Goal: Task Accomplishment & Management: Manage account settings

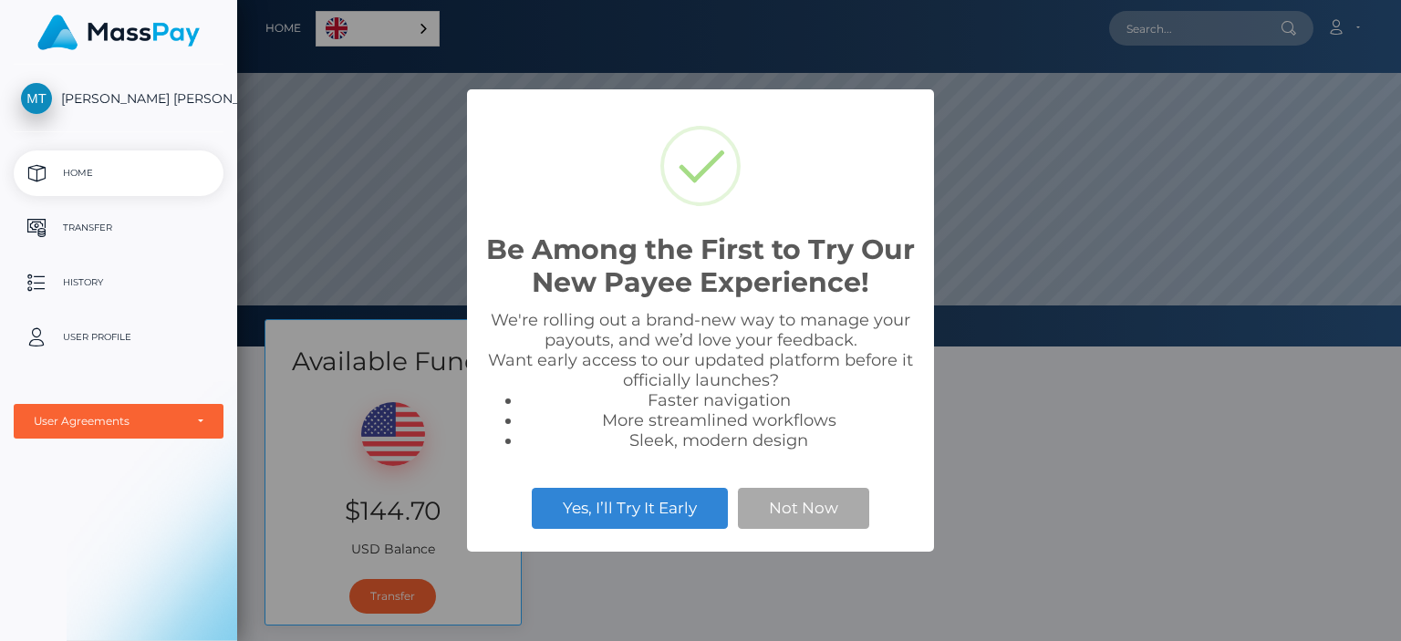
scroll to position [347, 1164]
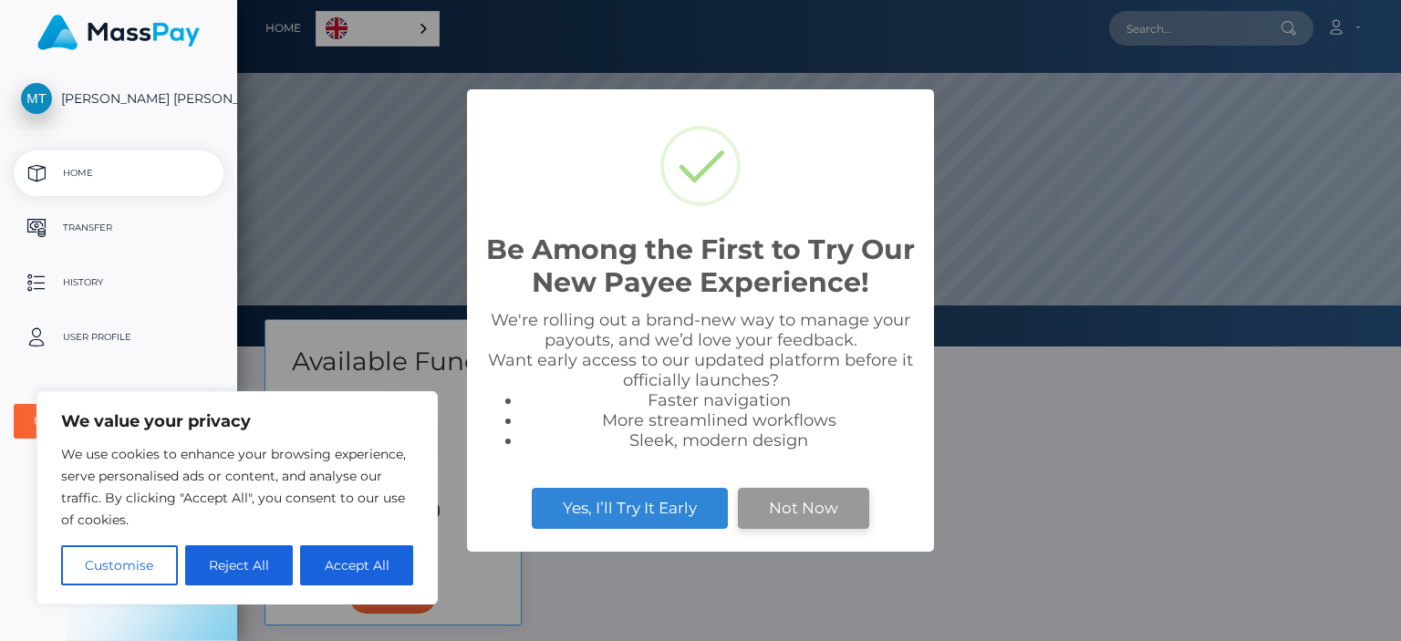
click at [754, 517] on button "Not Now" at bounding box center [803, 508] width 131 height 40
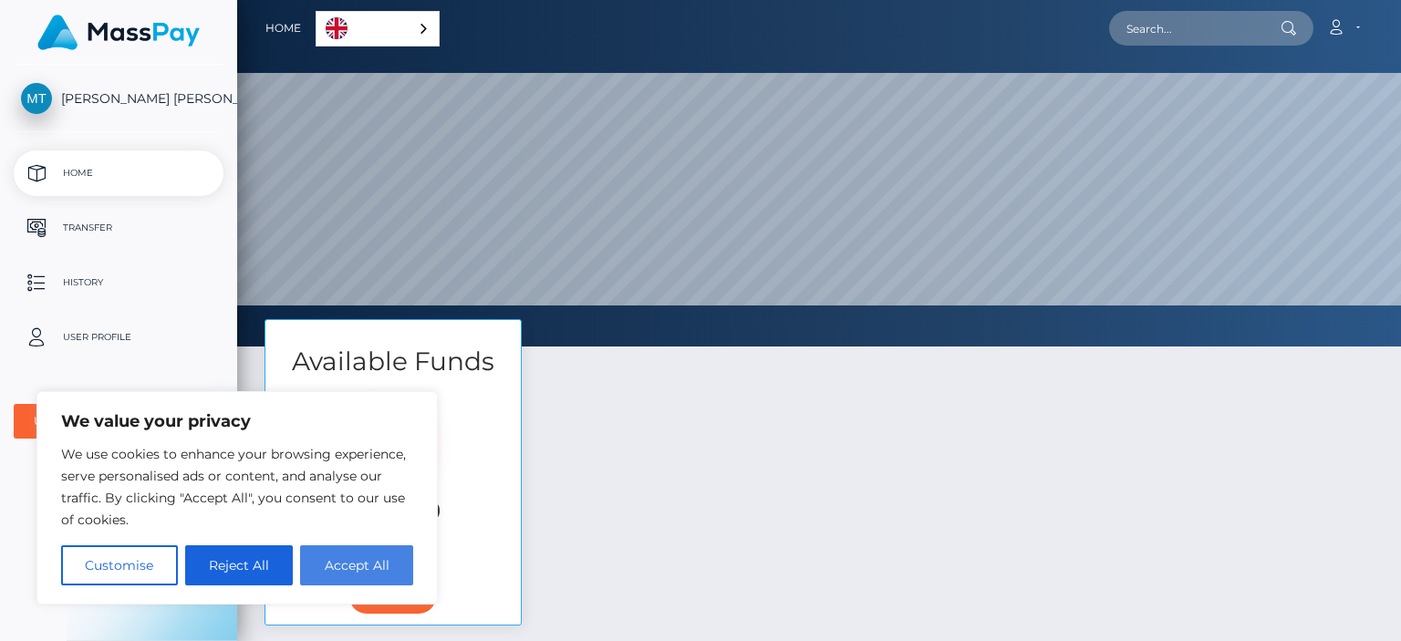
click at [330, 550] on button "Accept All" at bounding box center [356, 565] width 113 height 40
checkbox input "true"
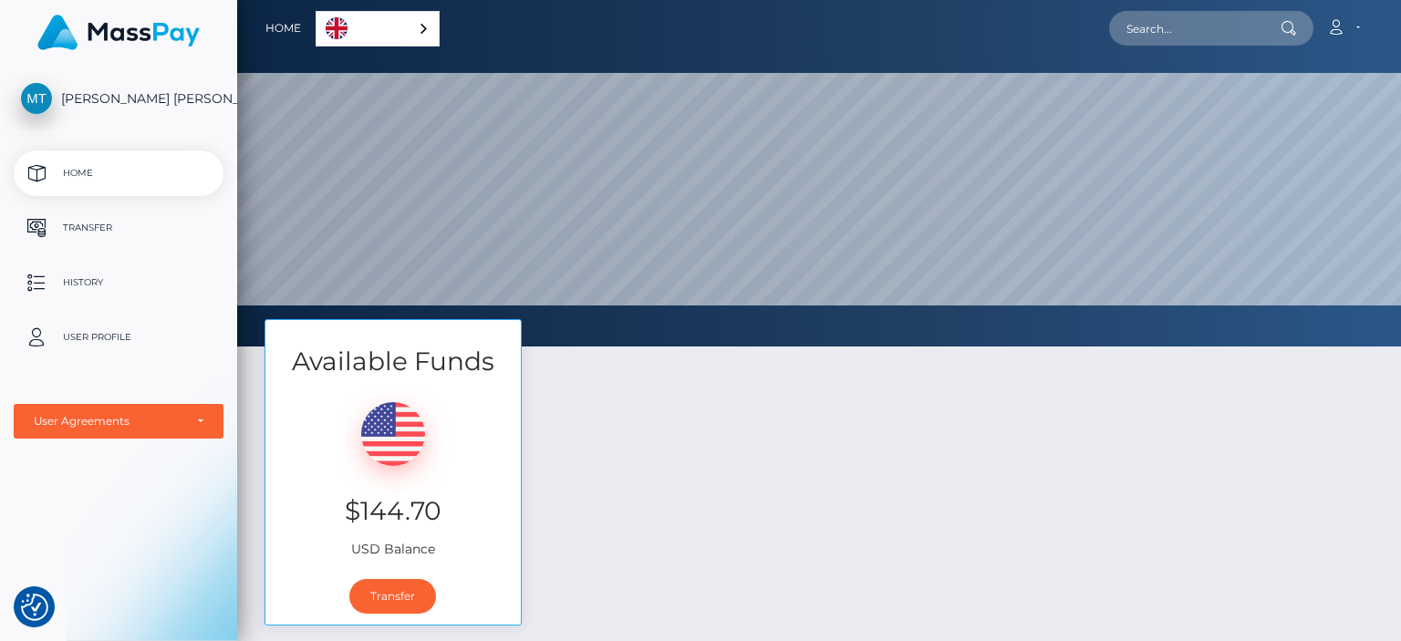
click at [102, 98] on span "Minh Thi Tran" at bounding box center [119, 98] width 210 height 16
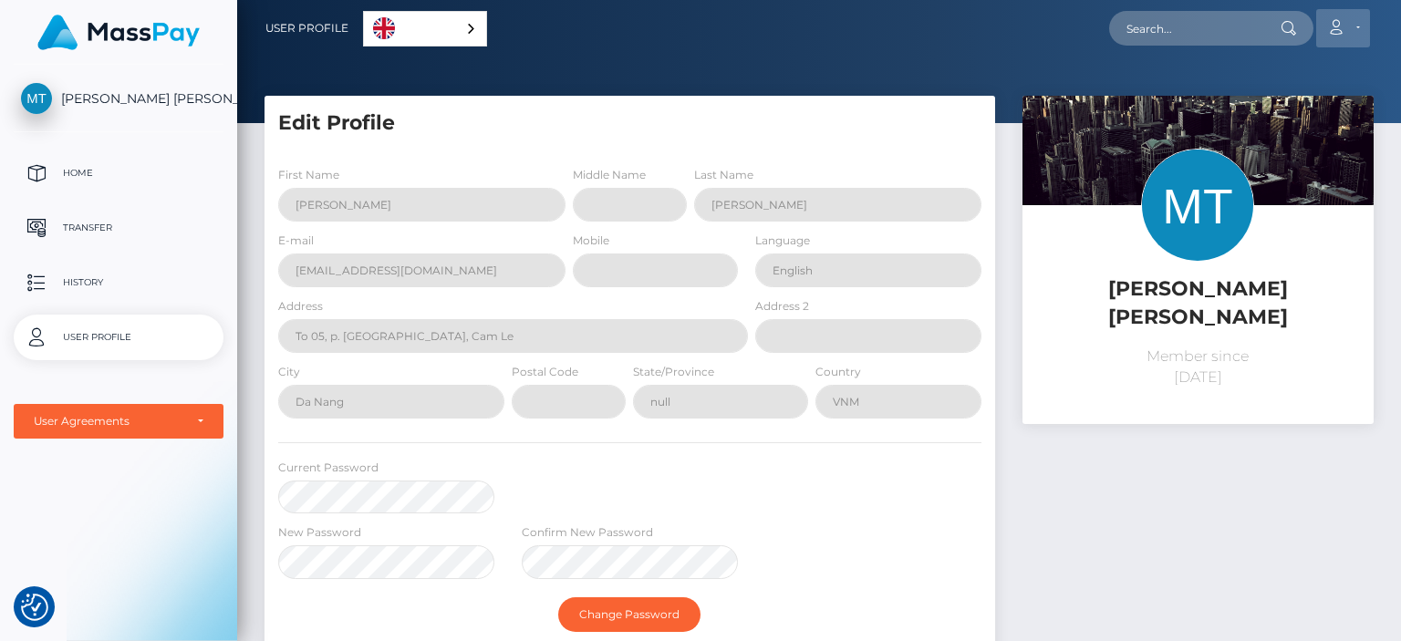
click at [1334, 24] on icon at bounding box center [1335, 27] width 19 height 15
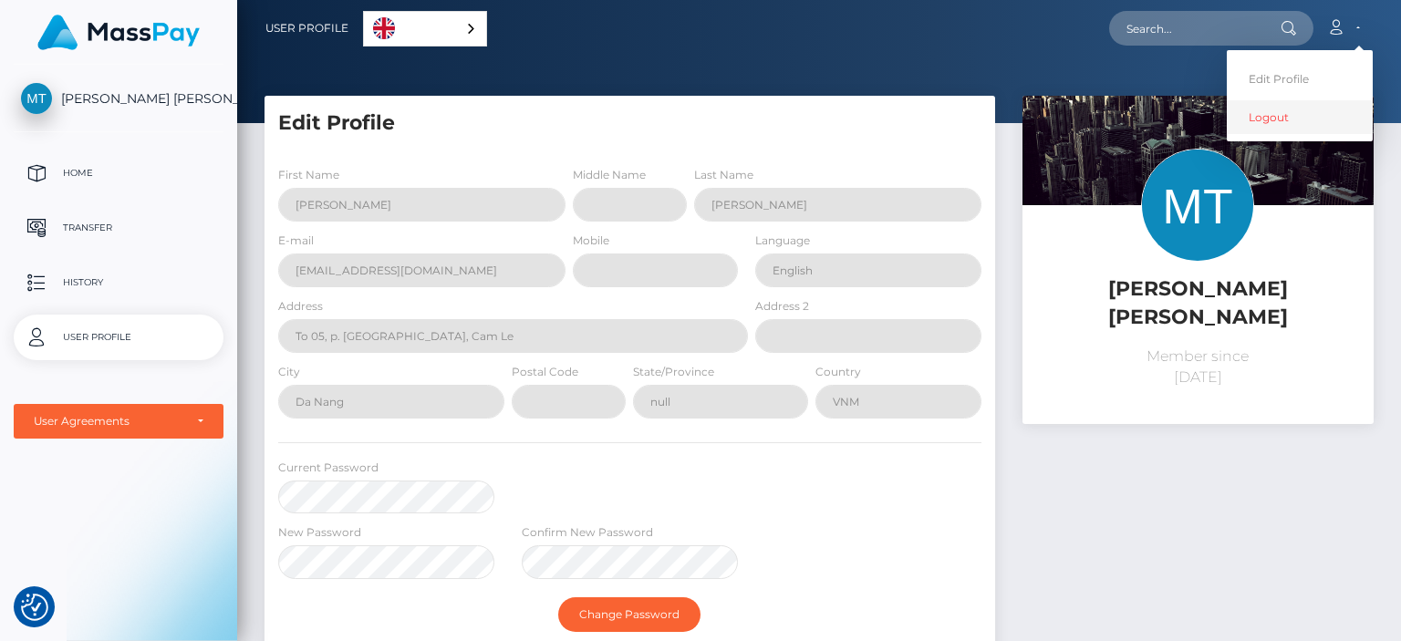
click at [1319, 109] on link "Logout" at bounding box center [1300, 117] width 146 height 34
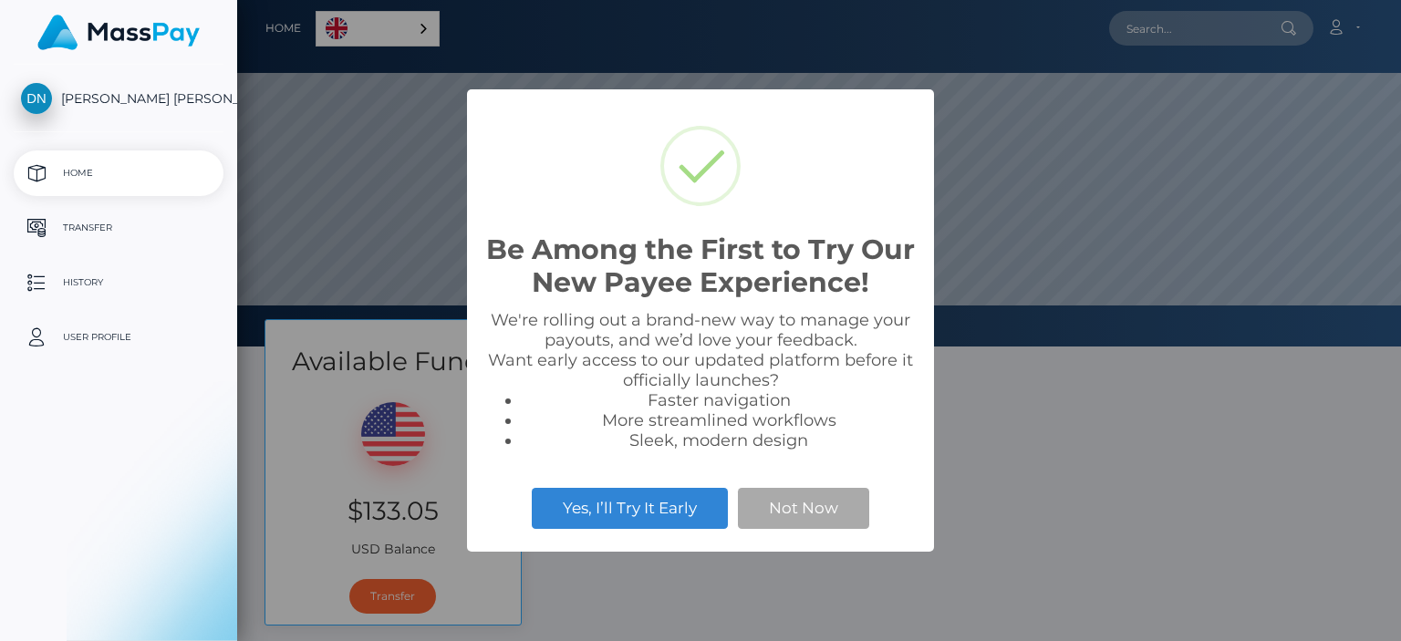
scroll to position [347, 1164]
select select
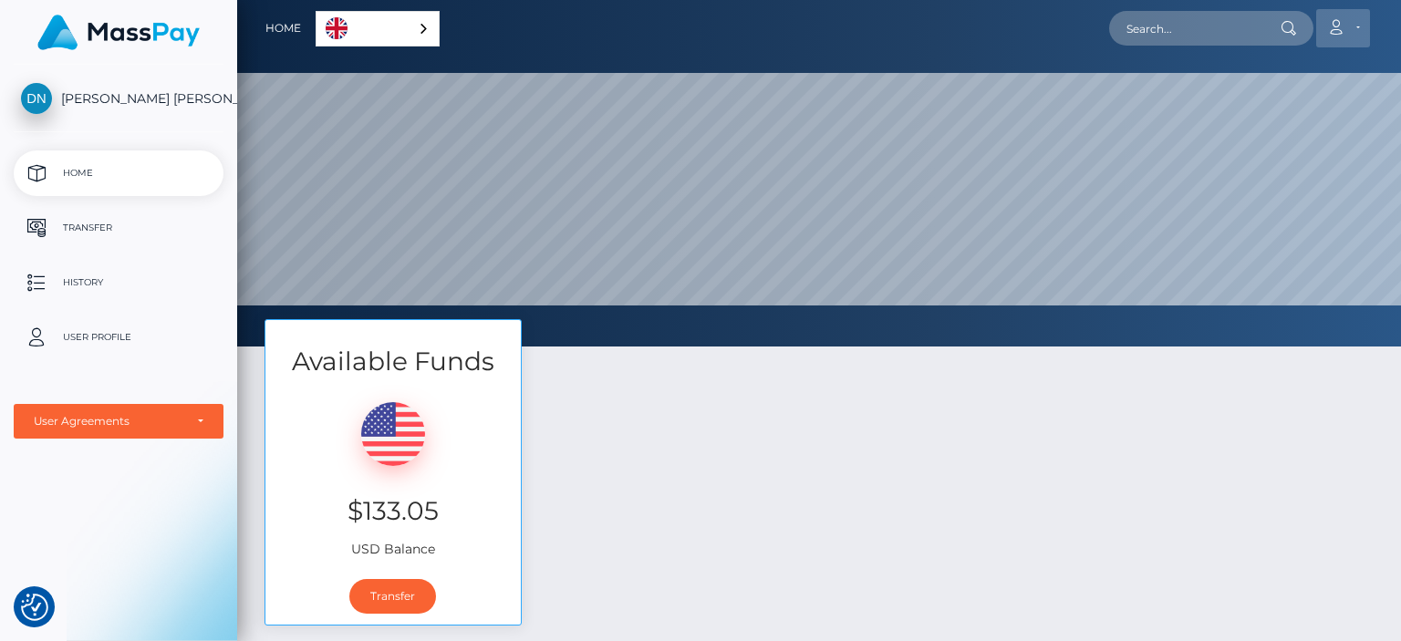
click at [1332, 32] on icon at bounding box center [1335, 27] width 19 height 15
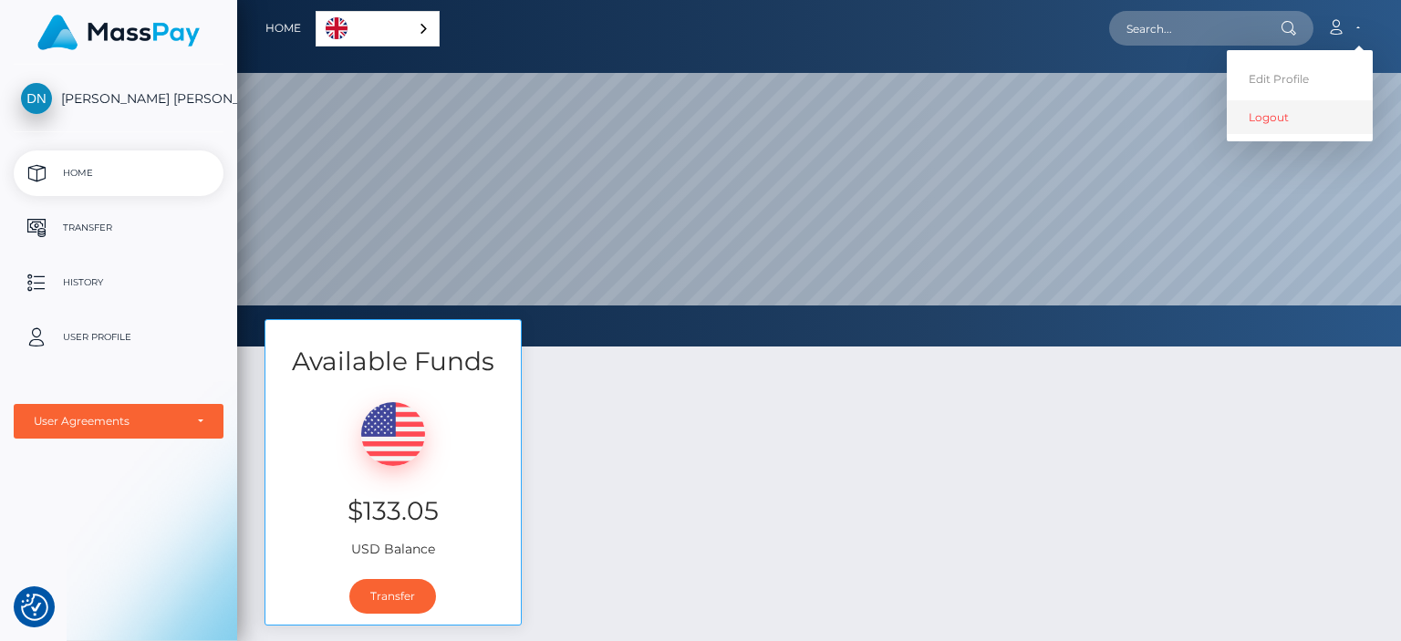
click at [1256, 119] on link "Logout" at bounding box center [1300, 117] width 146 height 34
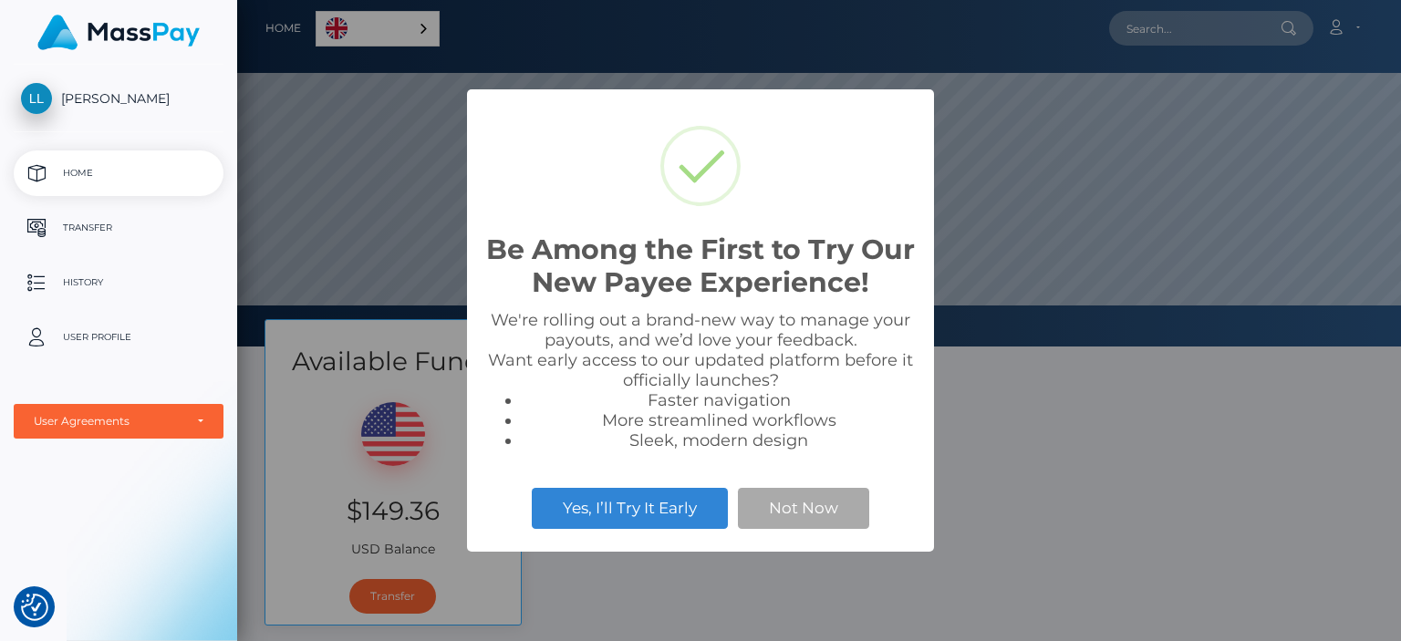
scroll to position [347, 1164]
click at [84, 352] on link "User Profile" at bounding box center [119, 338] width 210 height 46
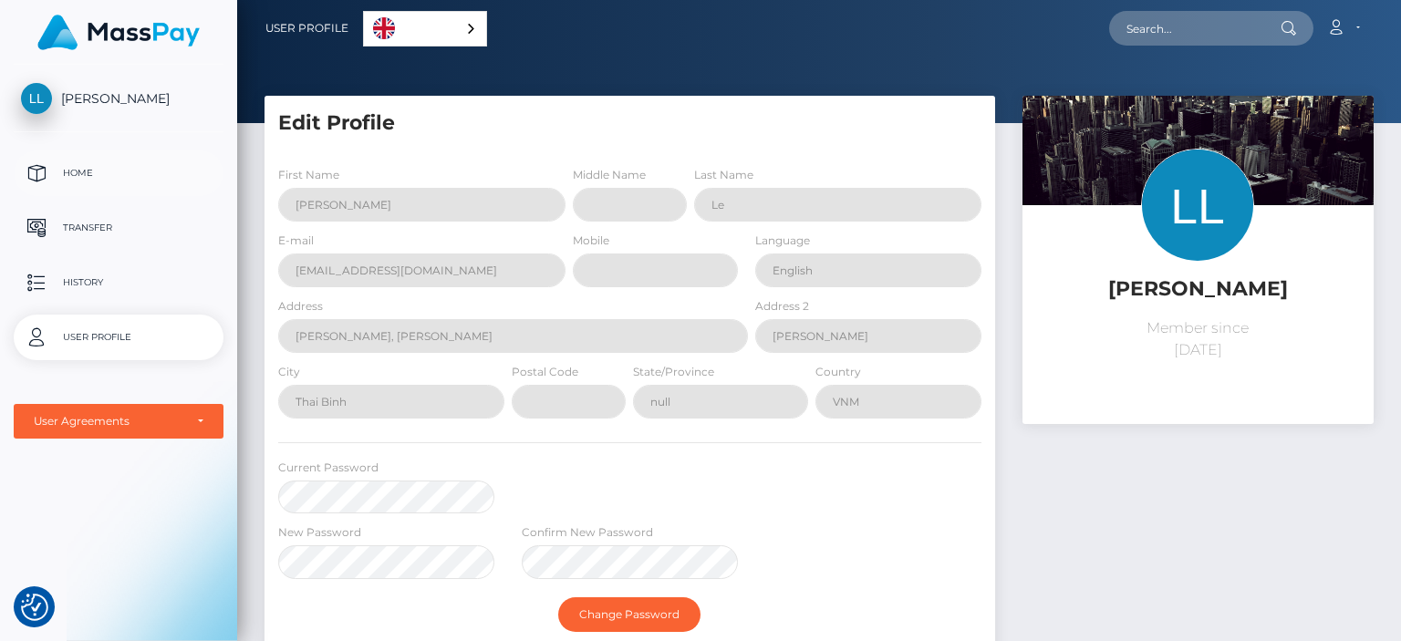
click at [81, 179] on p "Home" at bounding box center [118, 173] width 195 height 27
click at [1341, 36] on link "Account" at bounding box center [1343, 28] width 54 height 38
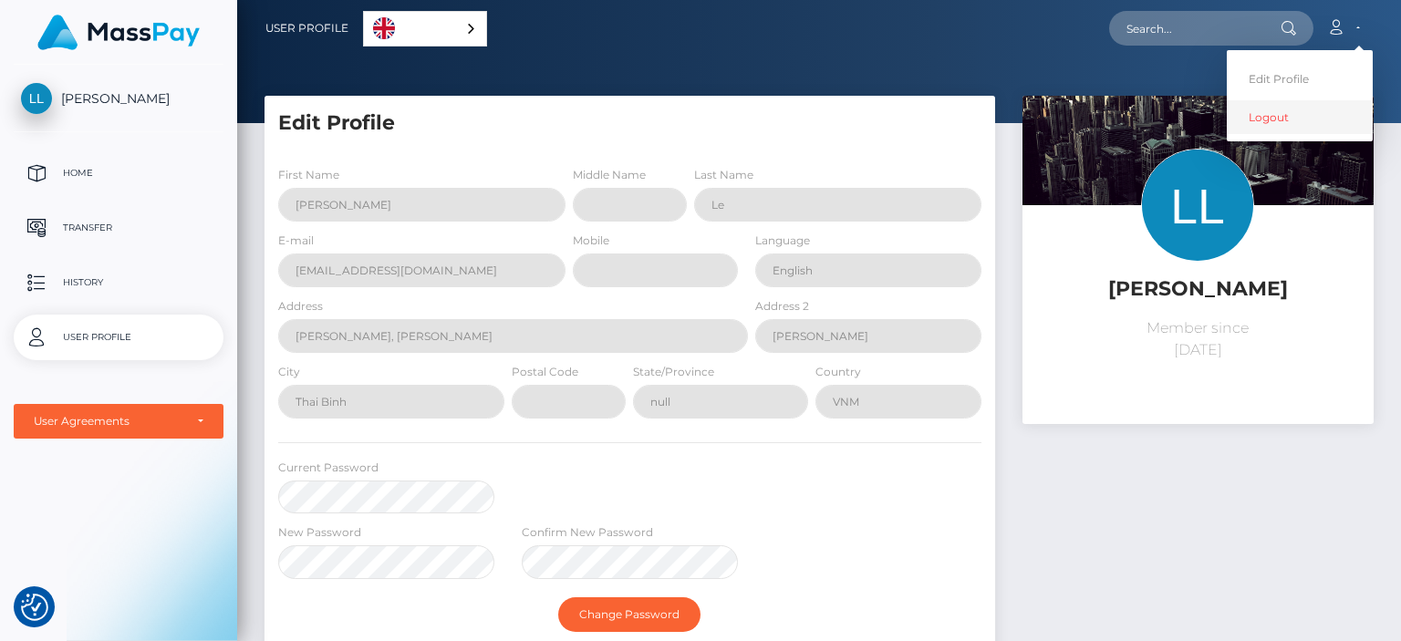
click at [1278, 116] on link "Logout" at bounding box center [1300, 117] width 146 height 34
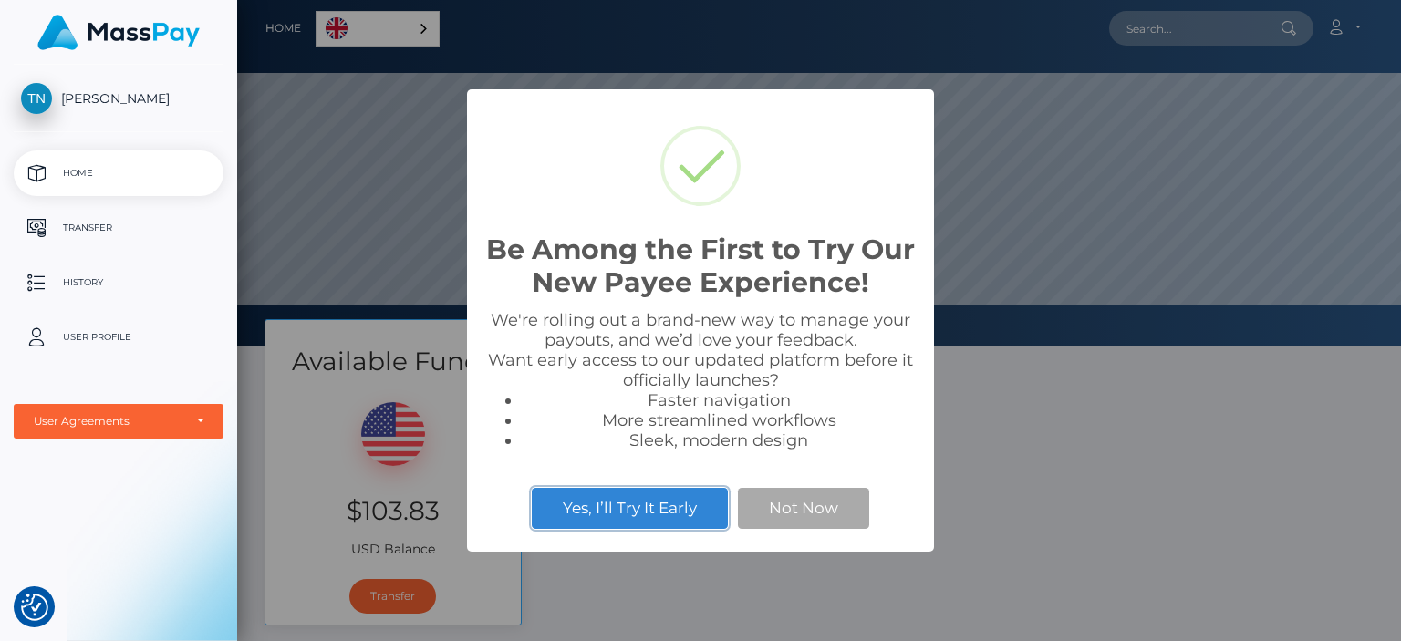
scroll to position [347, 1164]
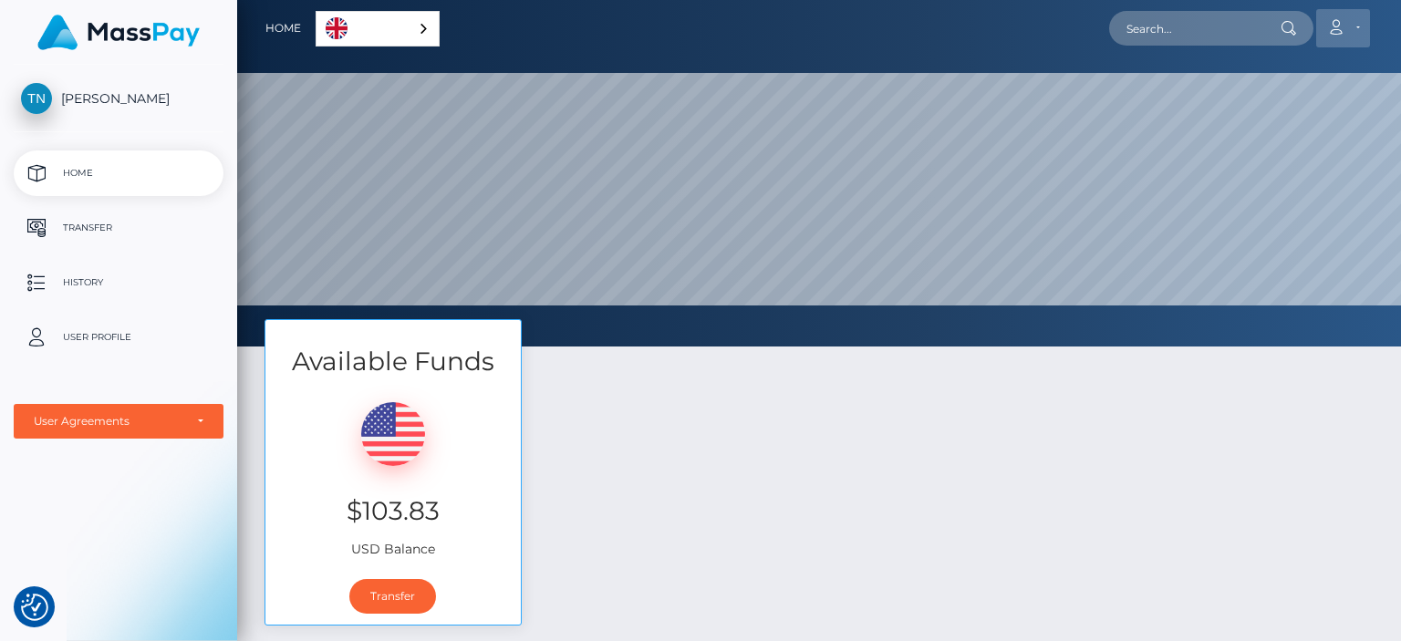
click at [1349, 21] on link "Account" at bounding box center [1343, 28] width 54 height 38
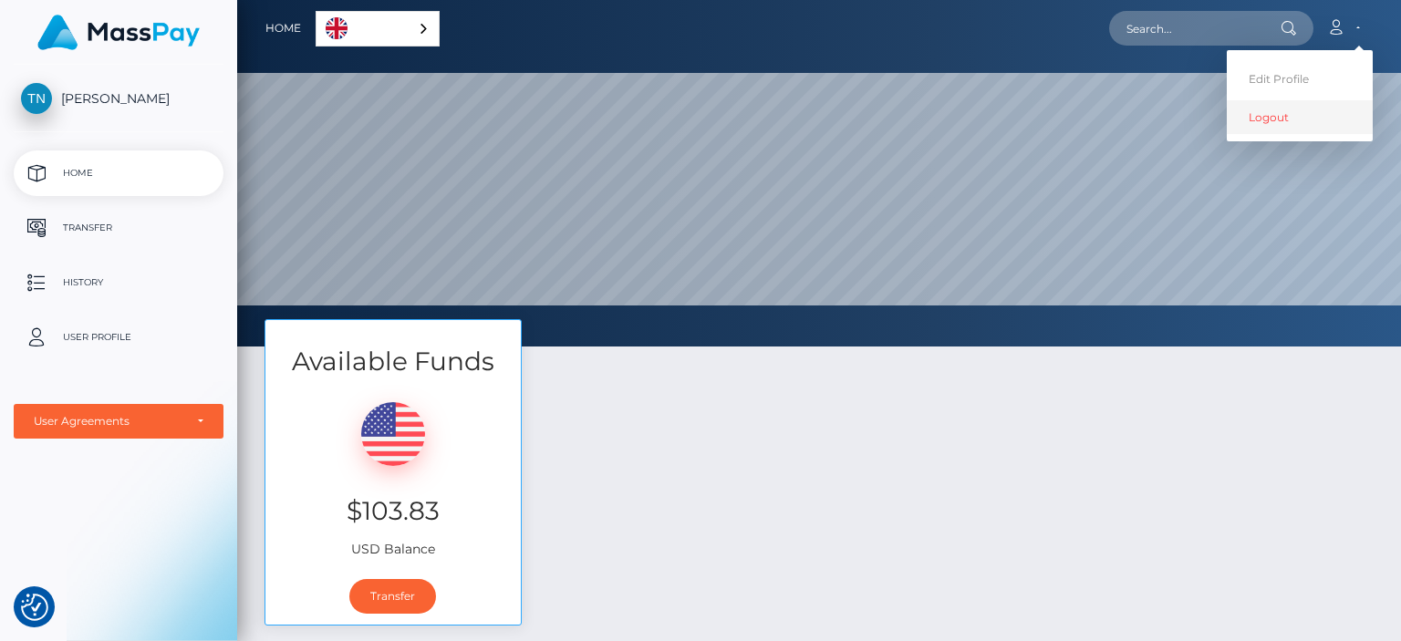
click at [1296, 126] on link "Logout" at bounding box center [1300, 117] width 146 height 34
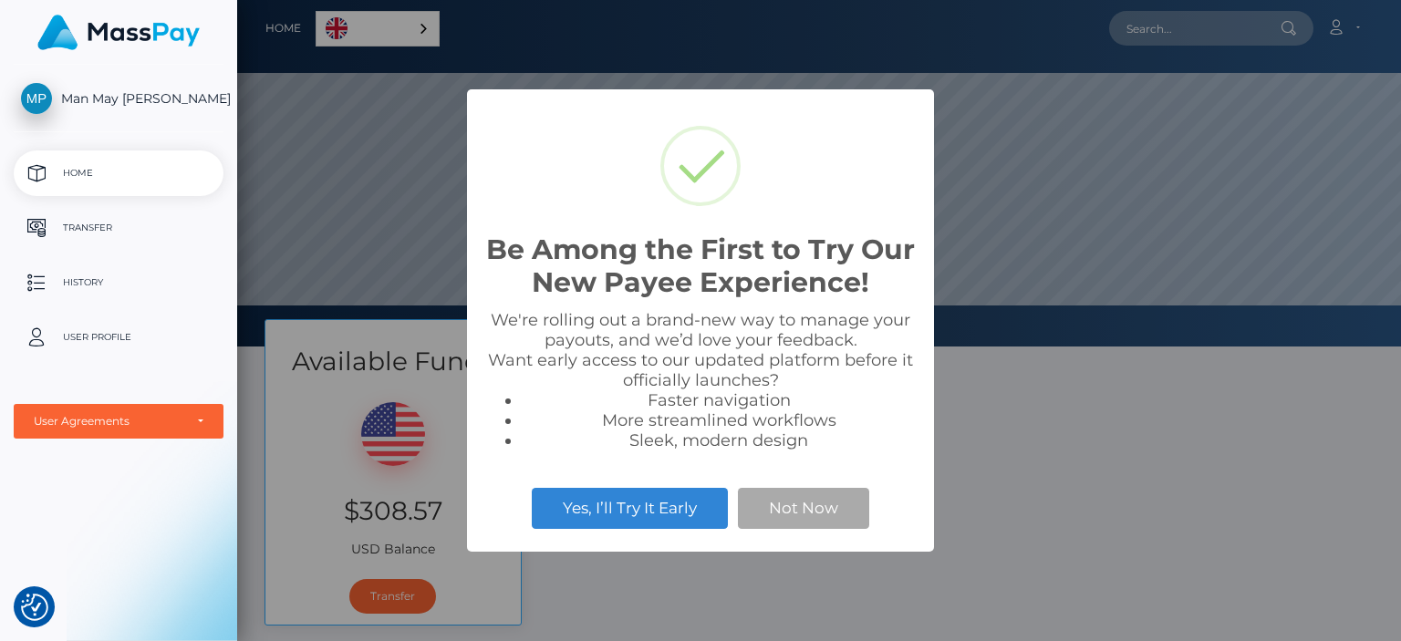
scroll to position [347, 1164]
click at [798, 511] on button "Not Now" at bounding box center [803, 508] width 131 height 40
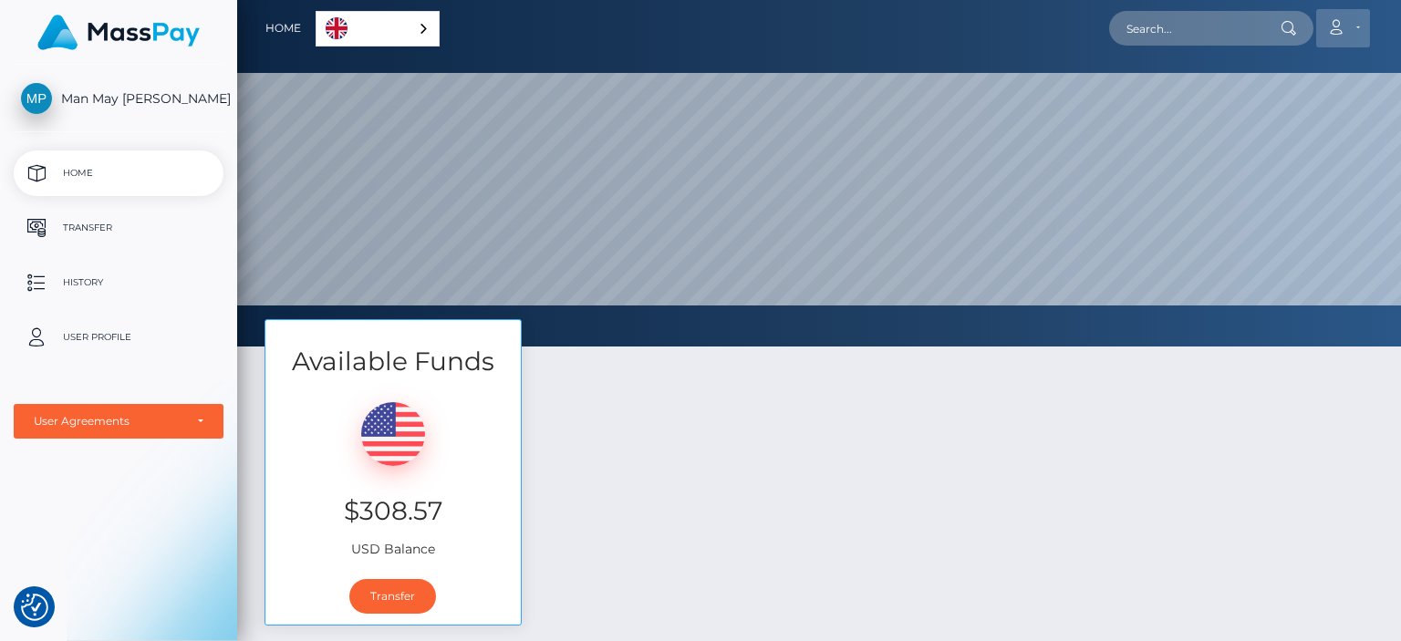
click at [1346, 23] on link "Account" at bounding box center [1343, 28] width 54 height 38
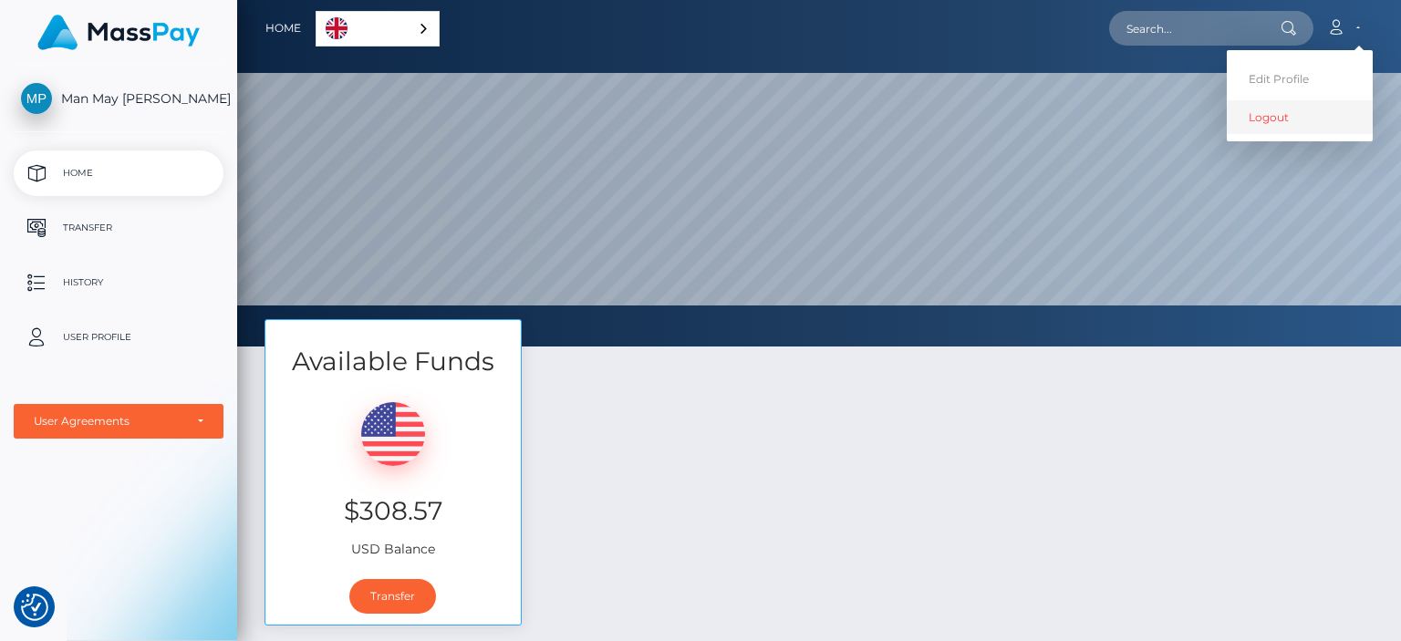
click at [1299, 130] on link "Logout" at bounding box center [1300, 117] width 146 height 34
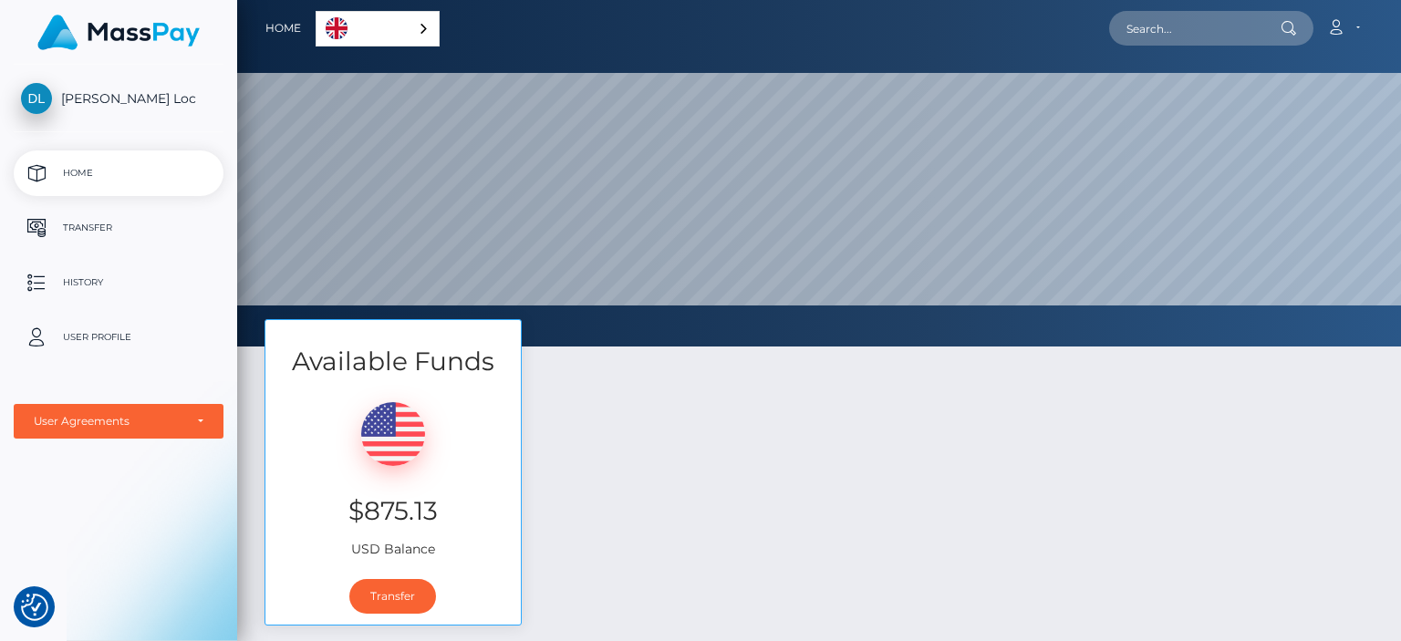
scroll to position [347, 1164]
click at [1335, 28] on icon at bounding box center [1335, 27] width 19 height 15
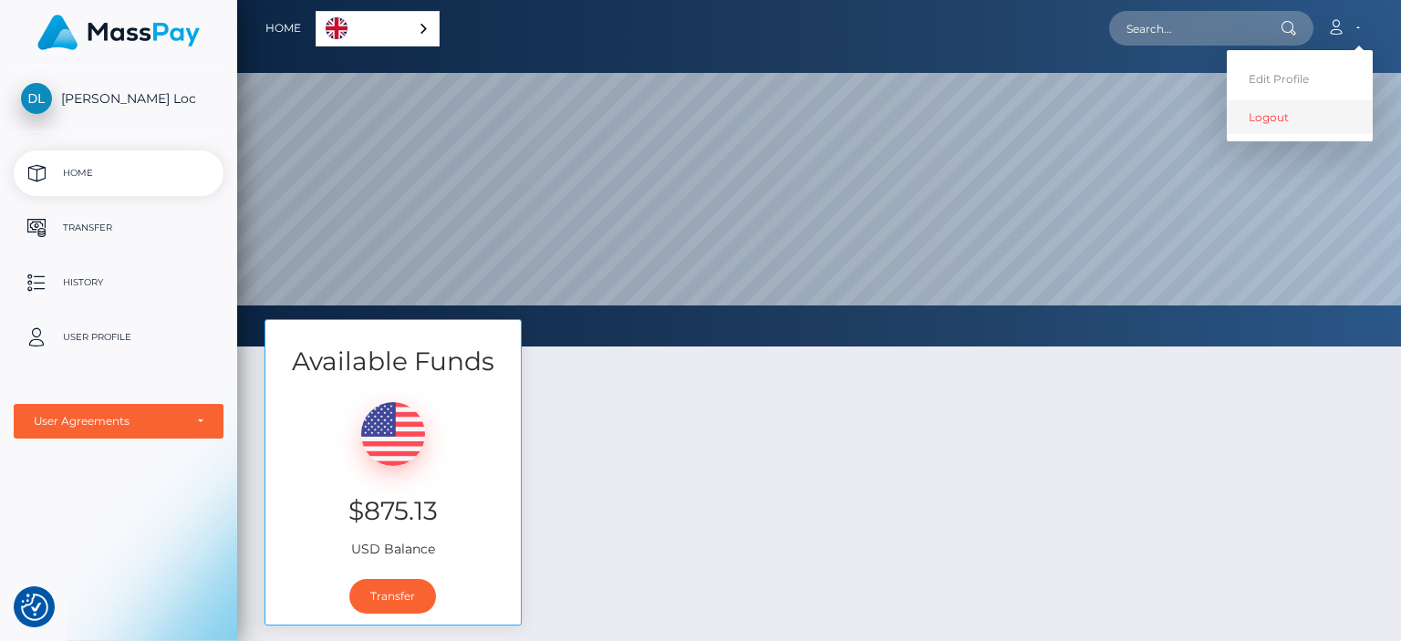
click at [1288, 127] on link "Logout" at bounding box center [1300, 117] width 146 height 34
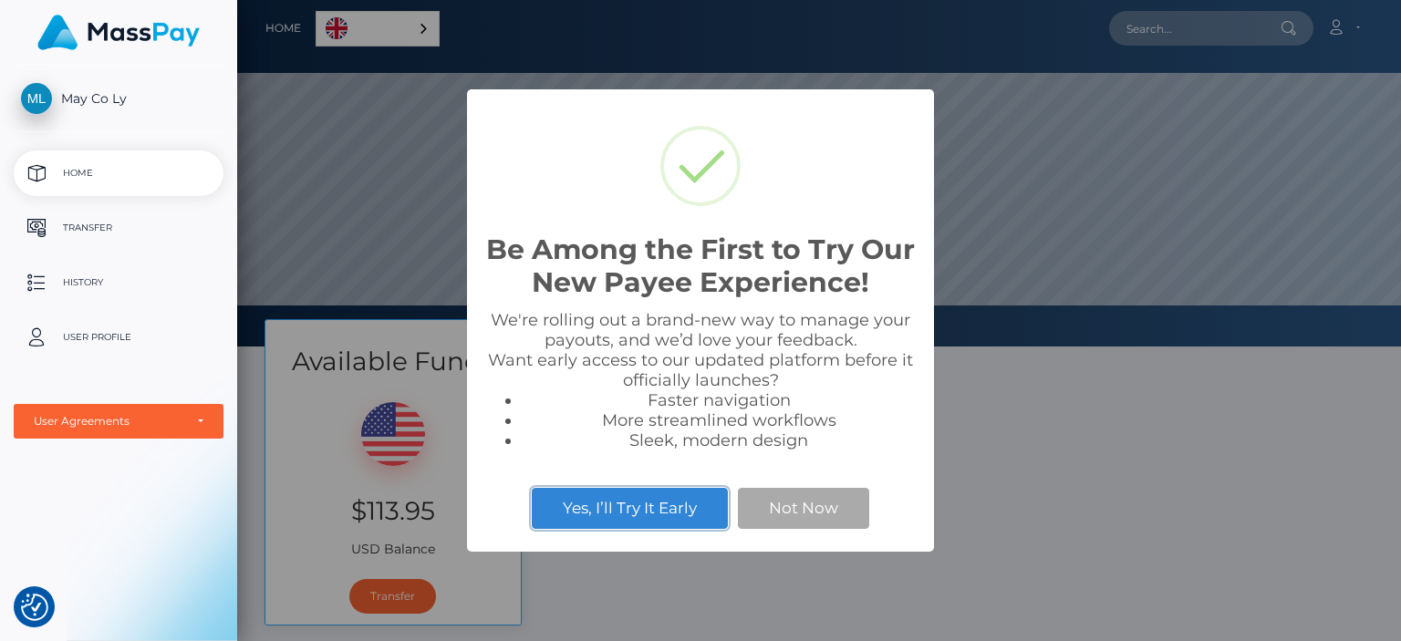
scroll to position [347, 1164]
click at [818, 492] on button "Not Now" at bounding box center [803, 508] width 131 height 40
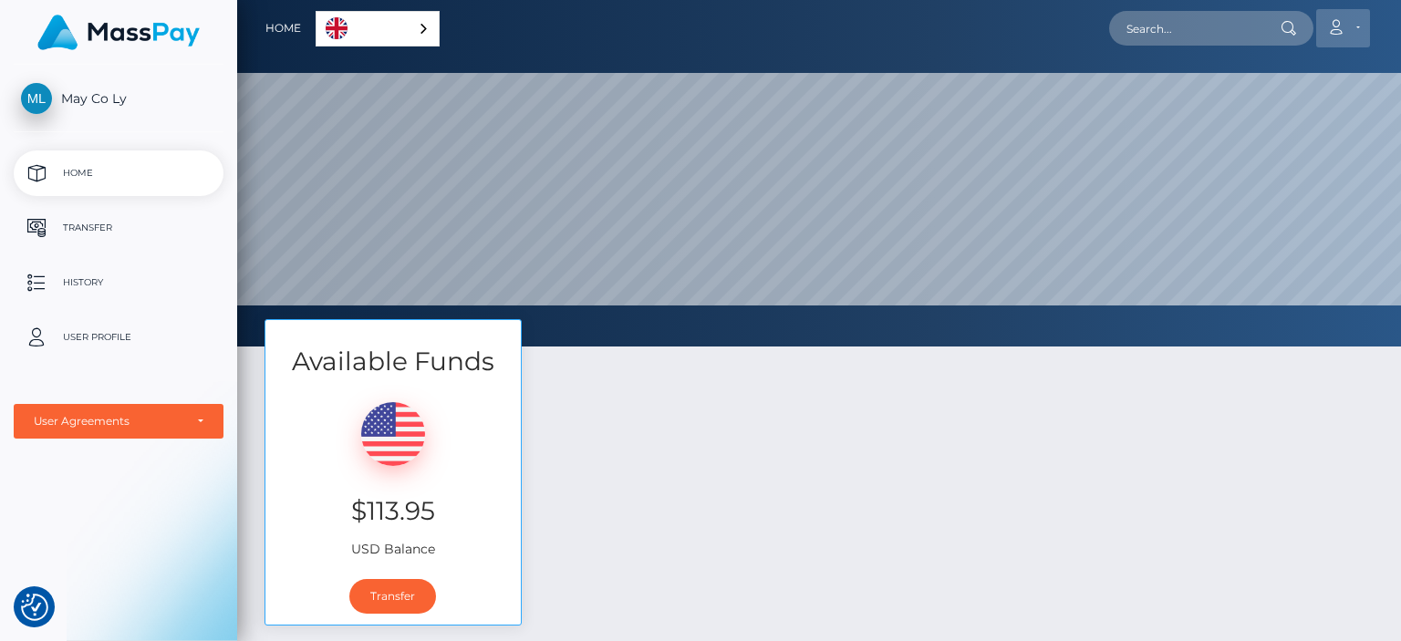
click at [1351, 21] on link "Account" at bounding box center [1343, 28] width 54 height 38
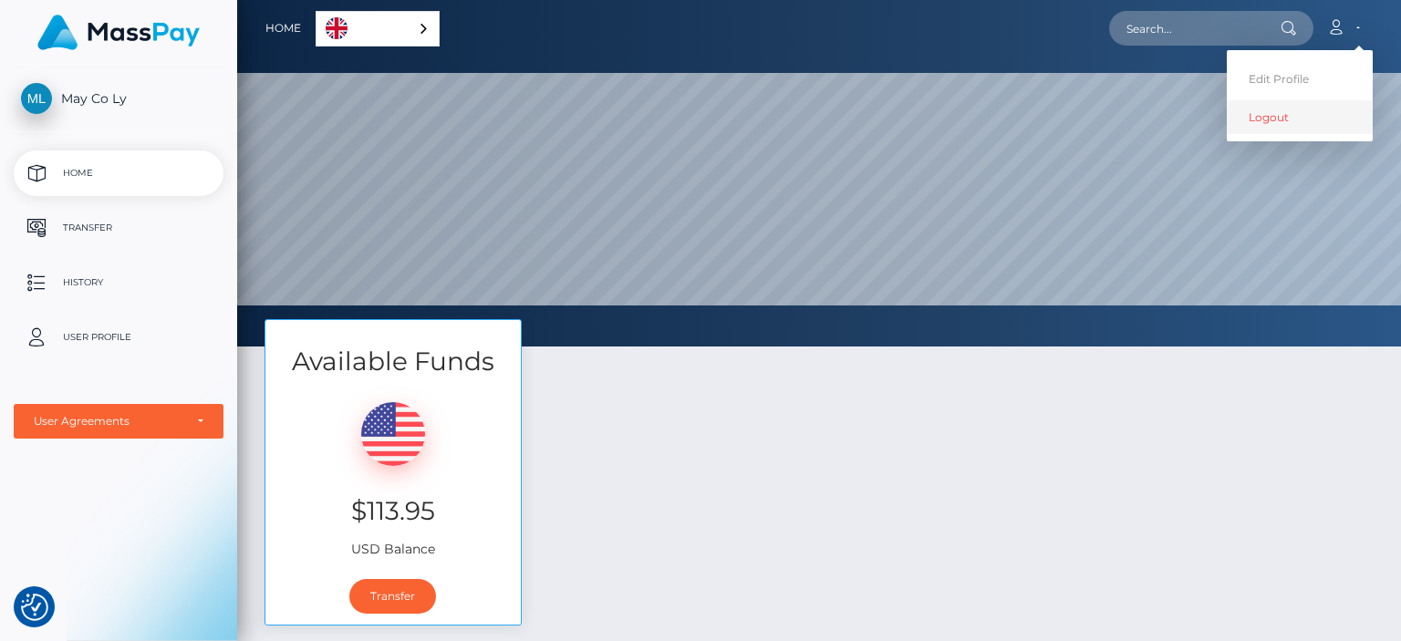
click at [1315, 112] on link "Logout" at bounding box center [1300, 117] width 146 height 34
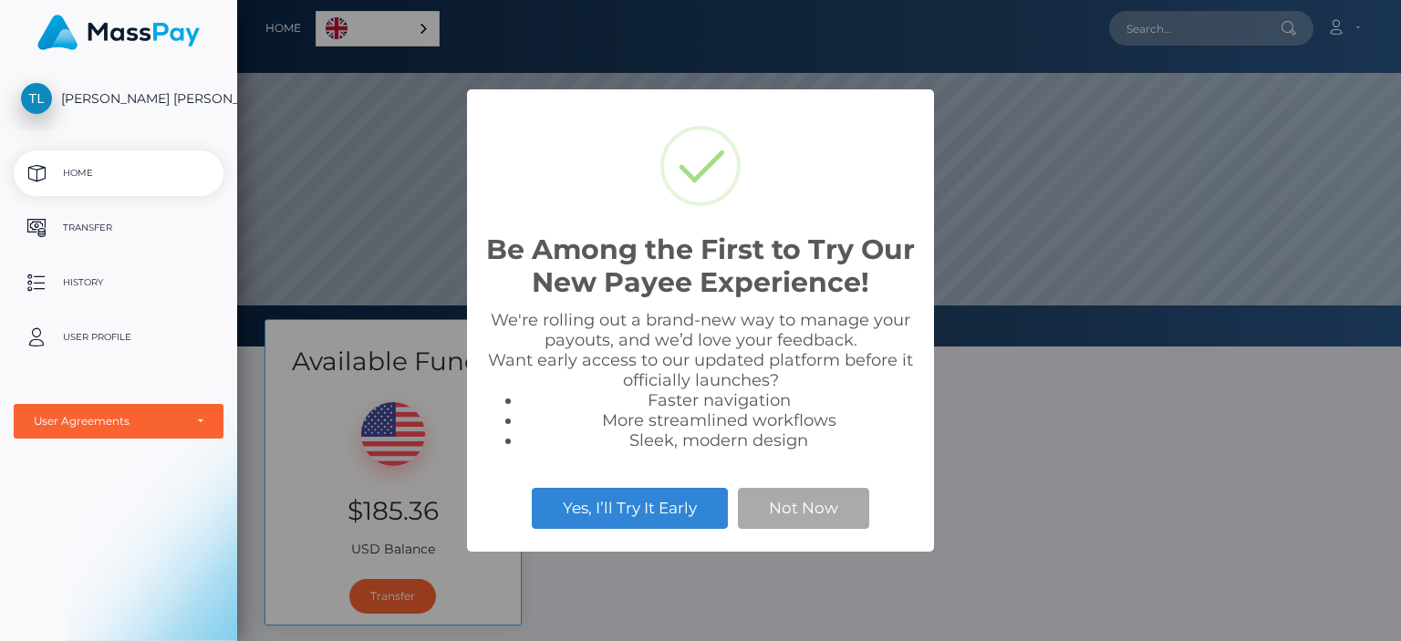
scroll to position [347, 1164]
click at [843, 504] on button "Not Now" at bounding box center [803, 508] width 131 height 40
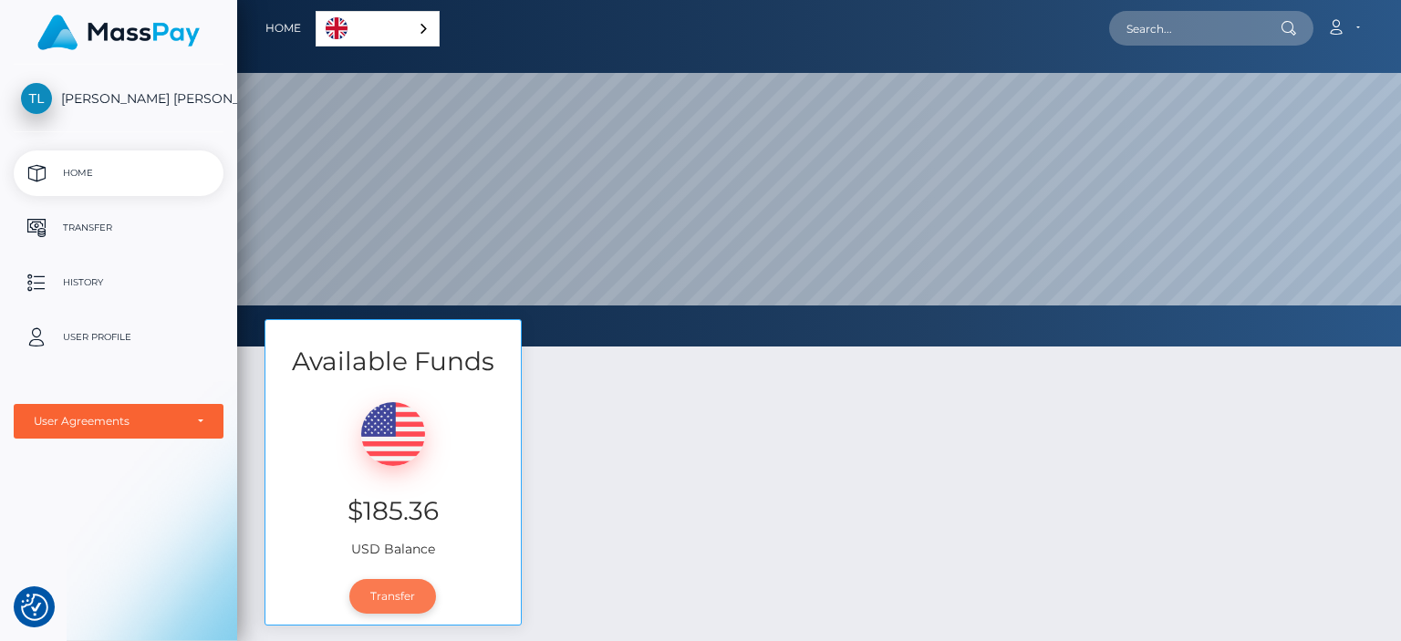
click at [385, 579] on link "Transfer" at bounding box center [392, 596] width 87 height 35
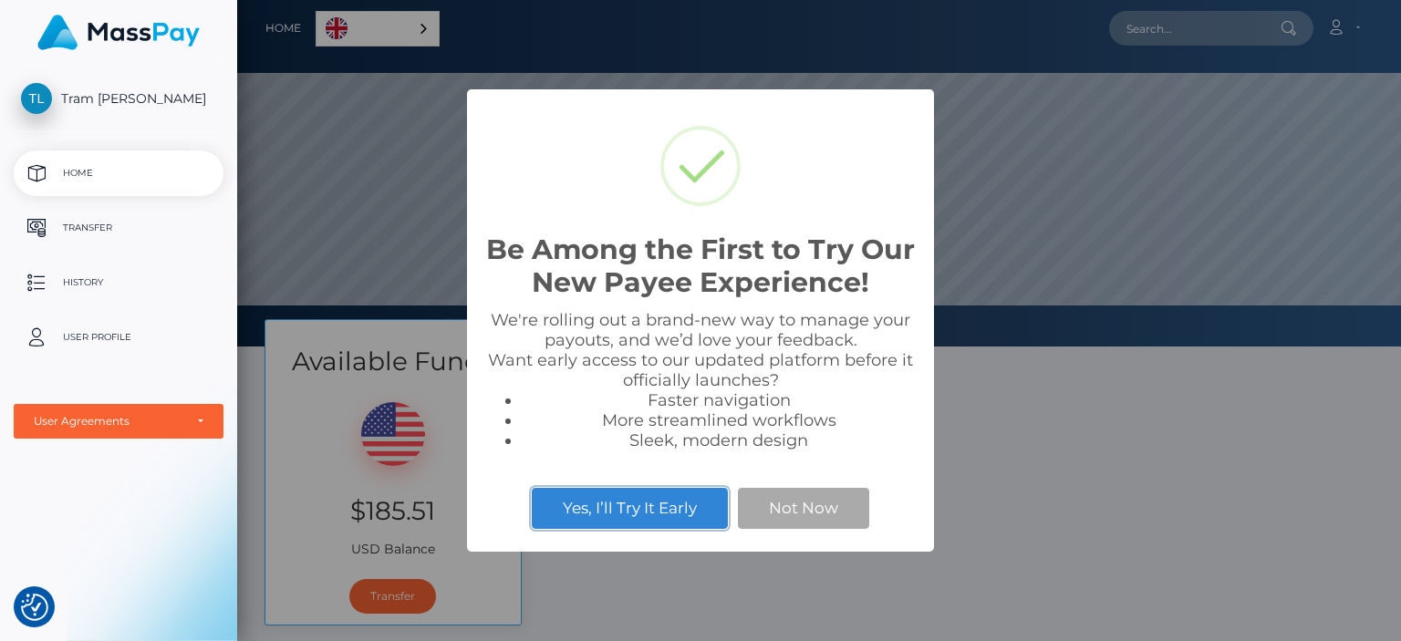
scroll to position [347, 1164]
click at [766, 517] on button "Not Now" at bounding box center [803, 508] width 131 height 40
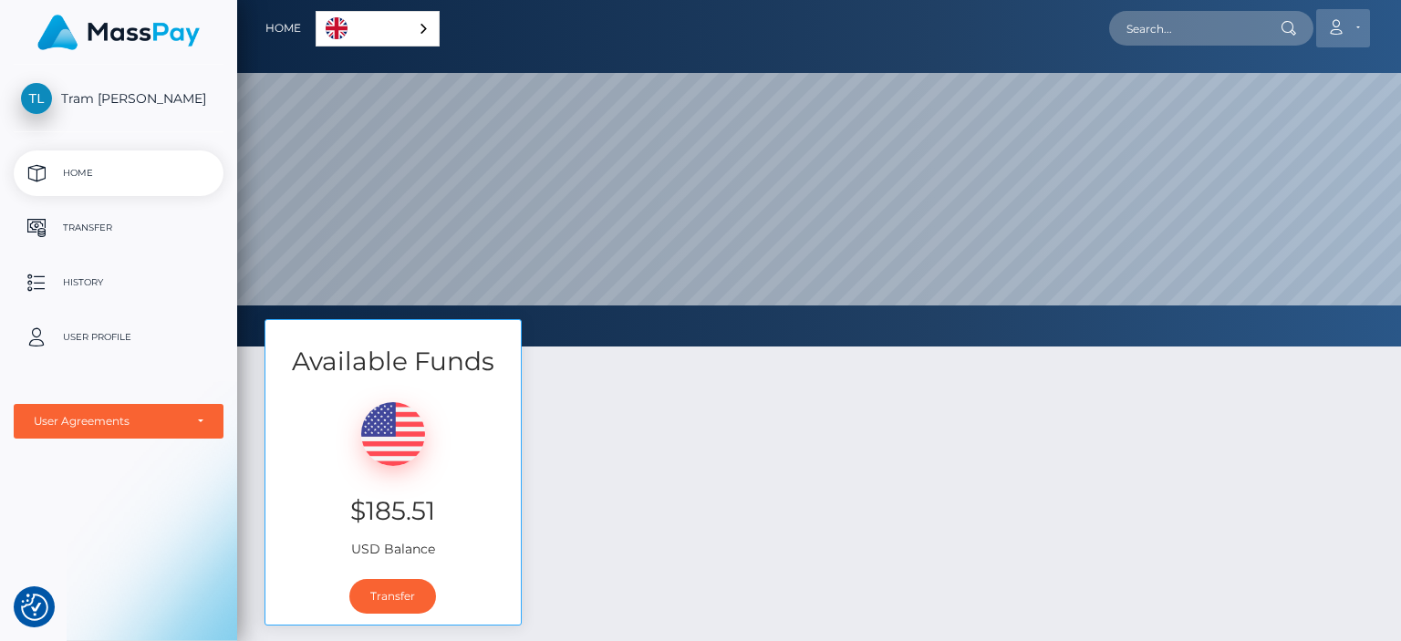
click at [1355, 27] on link "Account" at bounding box center [1343, 28] width 54 height 38
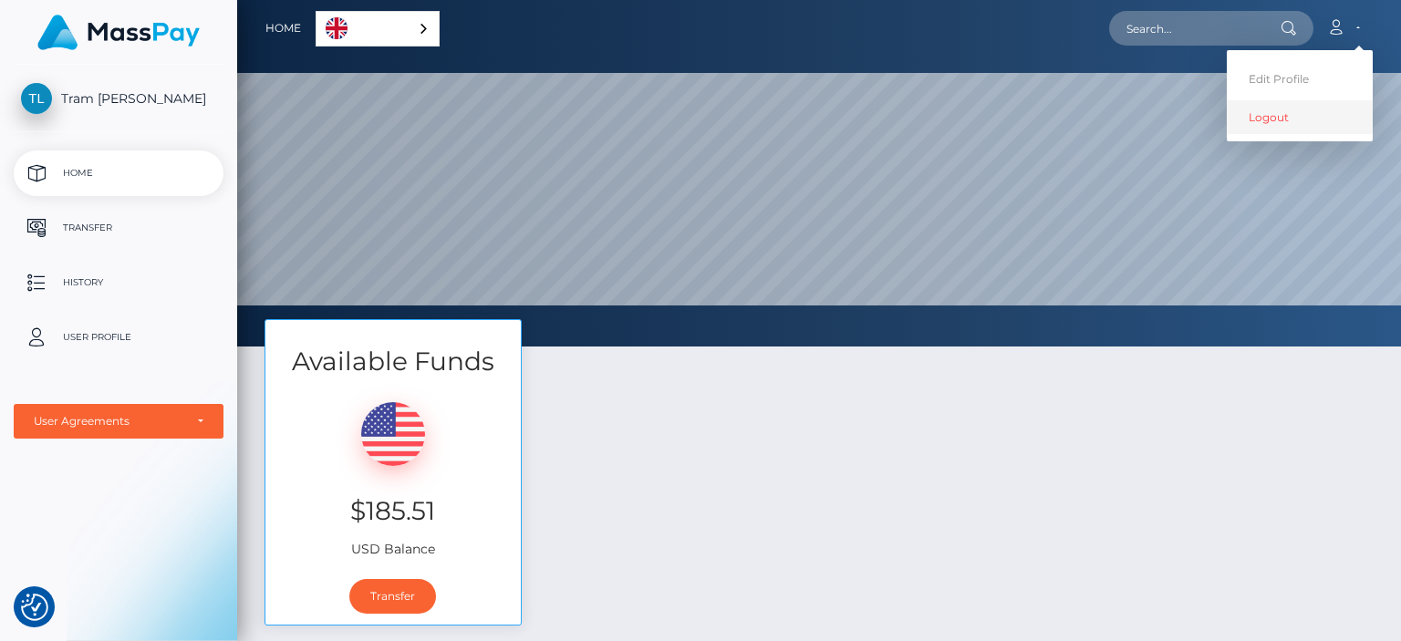
click at [1305, 113] on link "Logout" at bounding box center [1300, 117] width 146 height 34
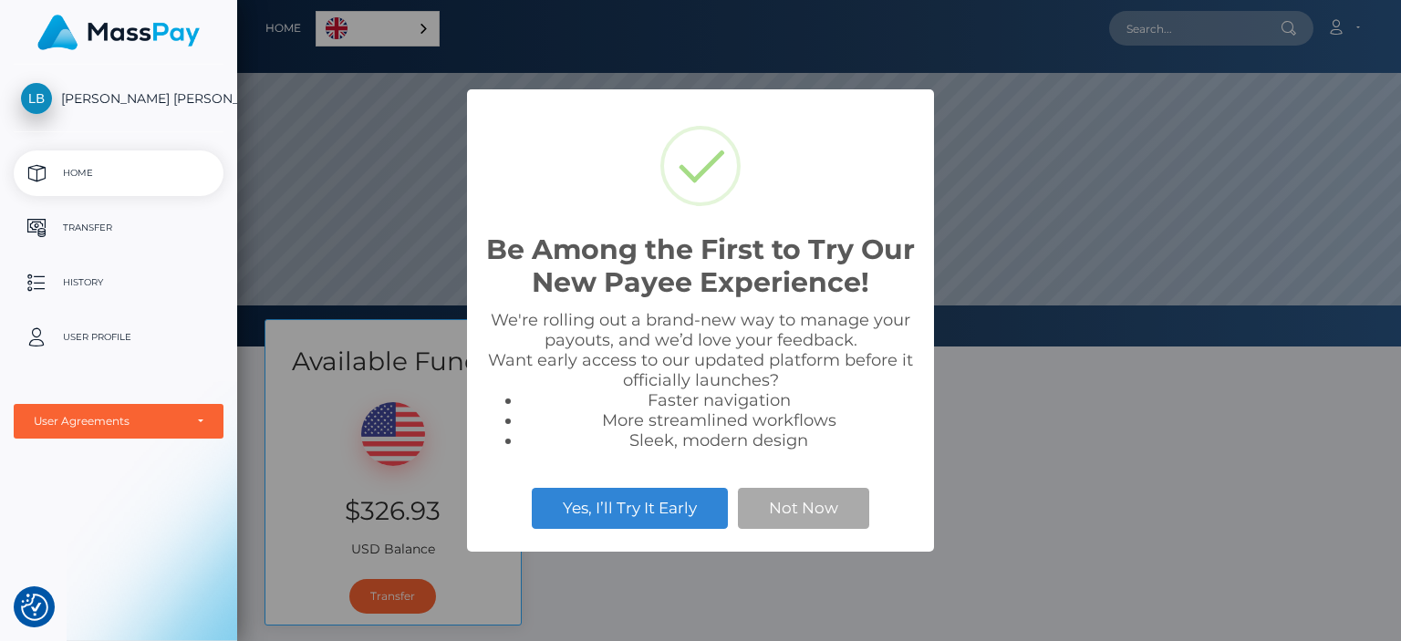
scroll to position [347, 1164]
click at [795, 512] on button "Not Now" at bounding box center [803, 508] width 131 height 40
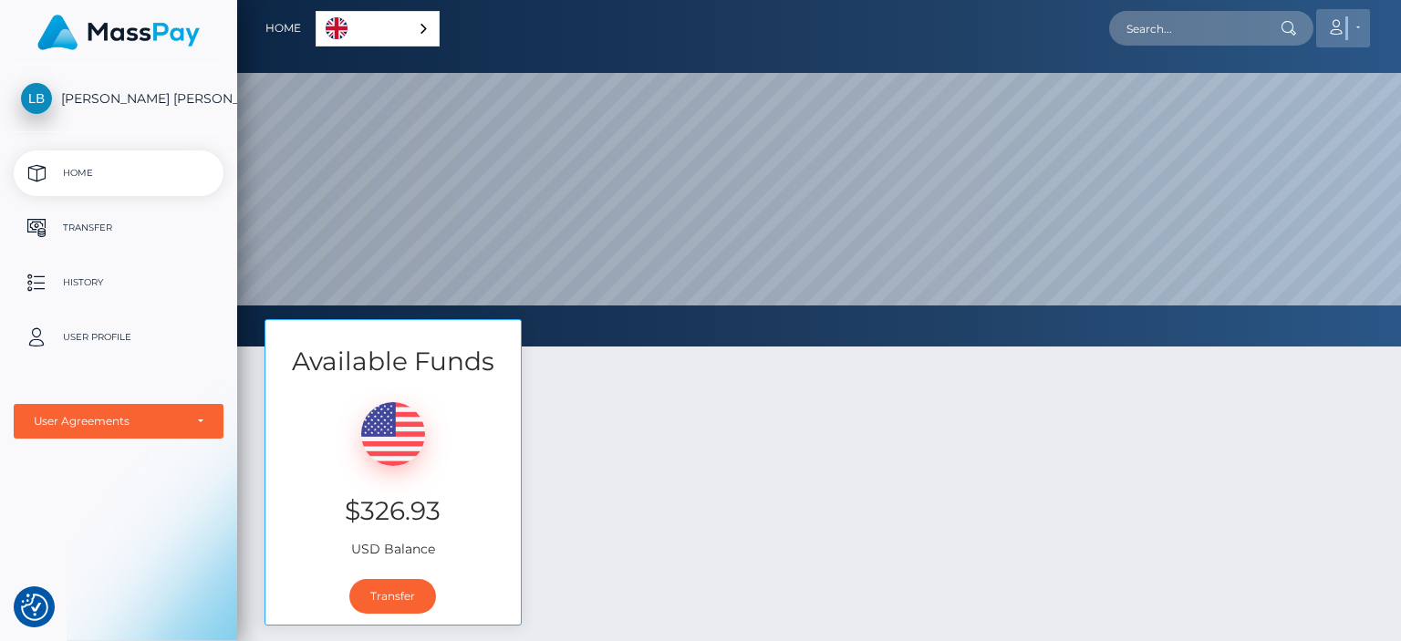
drag, startPoint x: 1350, startPoint y: 29, endPoint x: 1331, endPoint y: 40, distance: 22.1
click at [1331, 40] on link "Account" at bounding box center [1343, 28] width 54 height 38
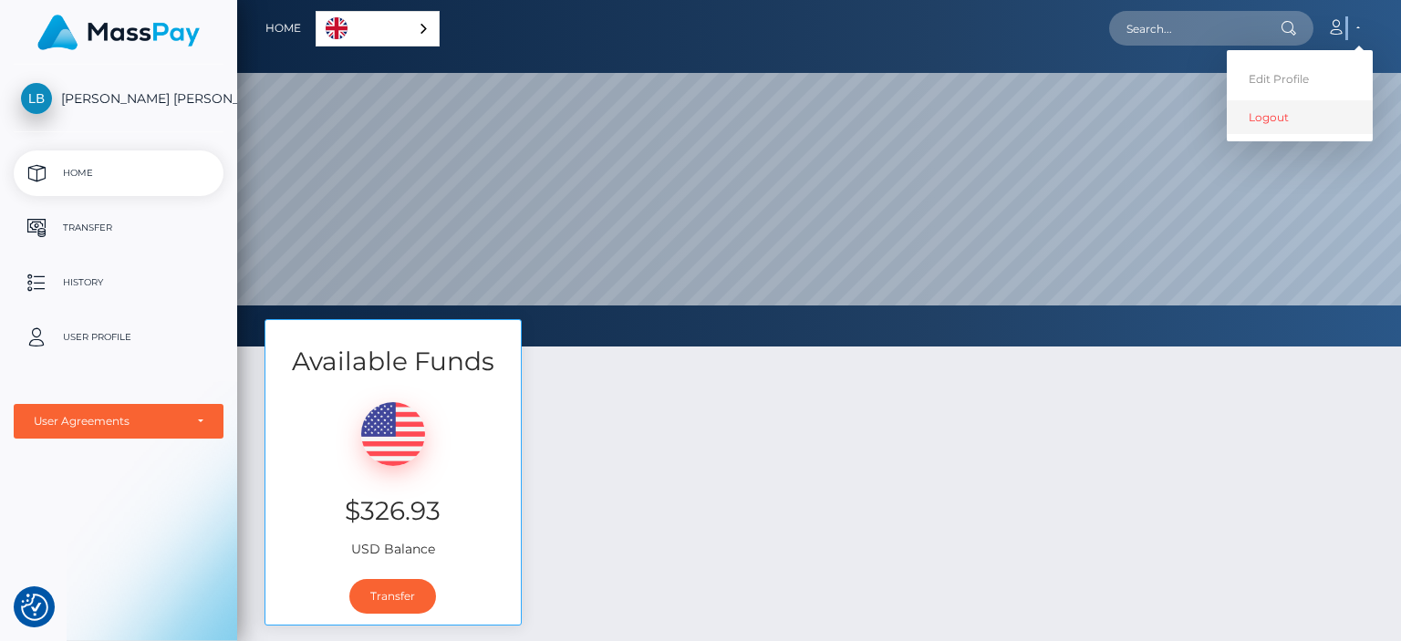
click at [1293, 110] on link "Logout" at bounding box center [1300, 117] width 146 height 34
